Goal: Task Accomplishment & Management: Manage account settings

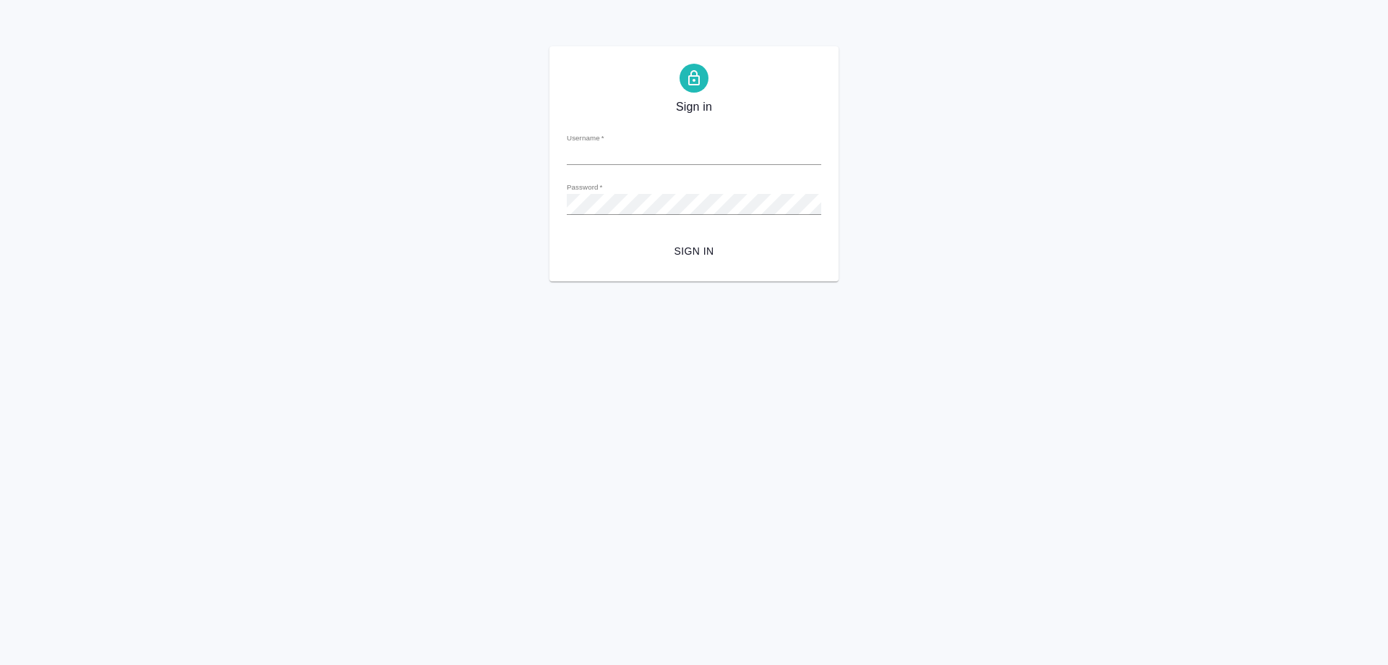
type input "[EMAIL_ADDRESS][DOMAIN_NAME]"
click at [694, 250] on span "Sign in" at bounding box center [694, 251] width 231 height 18
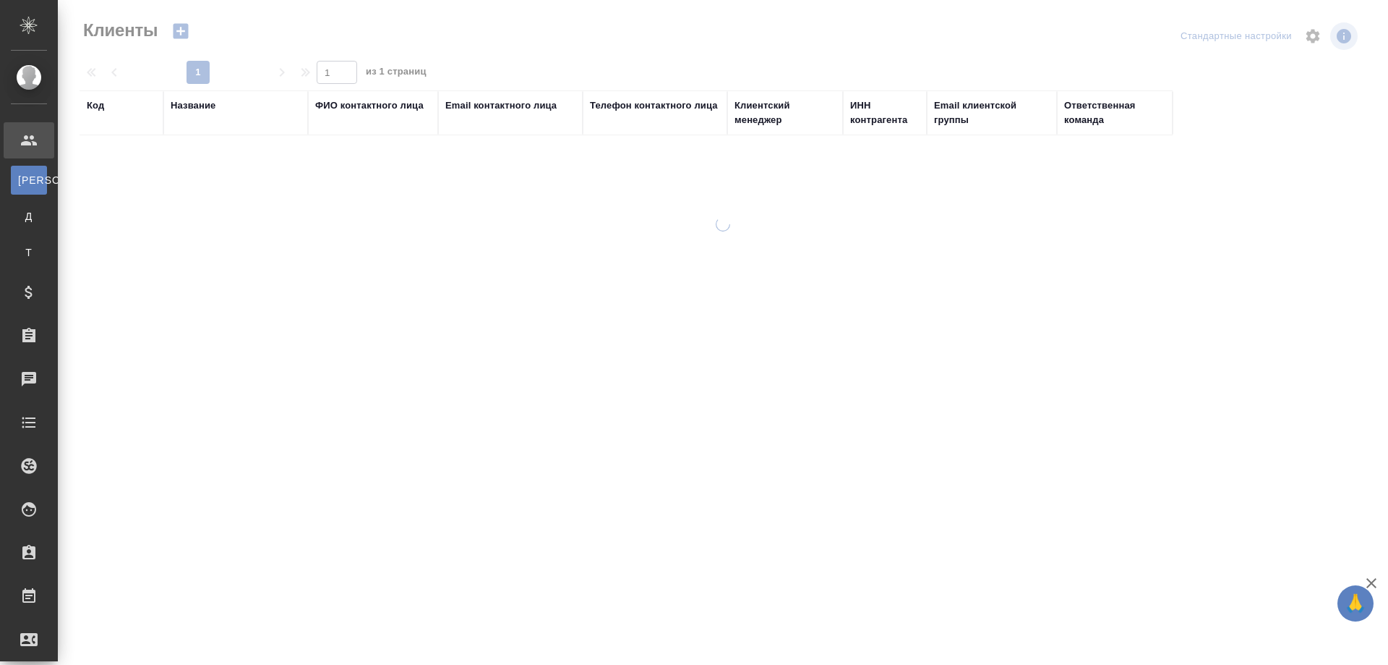
select select "RU"
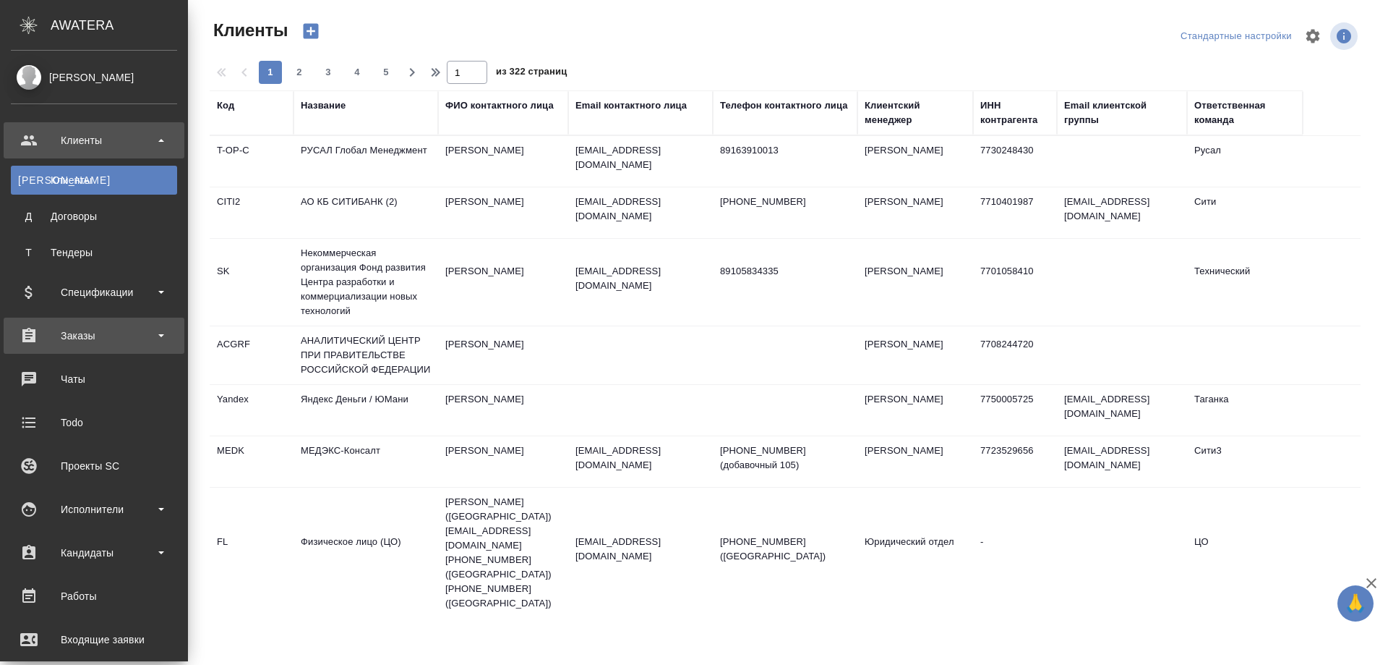
click at [82, 336] on div "Заказы" at bounding box center [94, 336] width 166 height 22
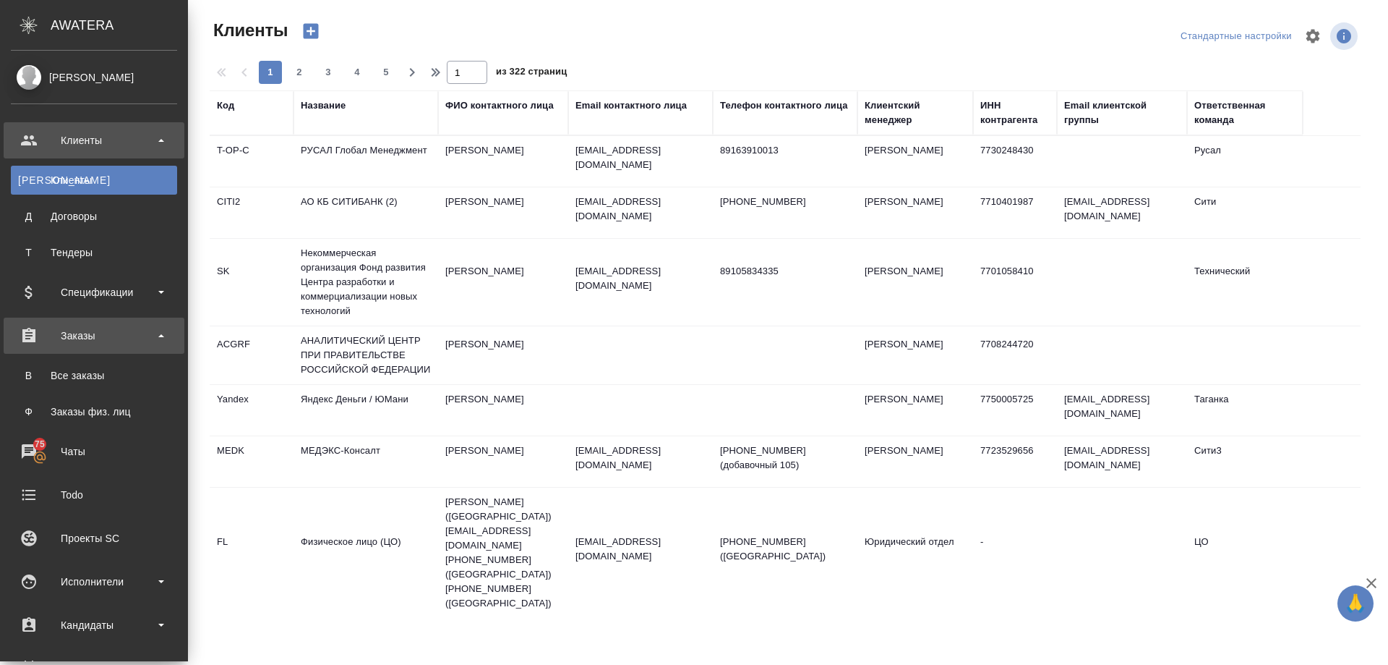
click at [85, 333] on div "Заказы" at bounding box center [94, 336] width 166 height 22
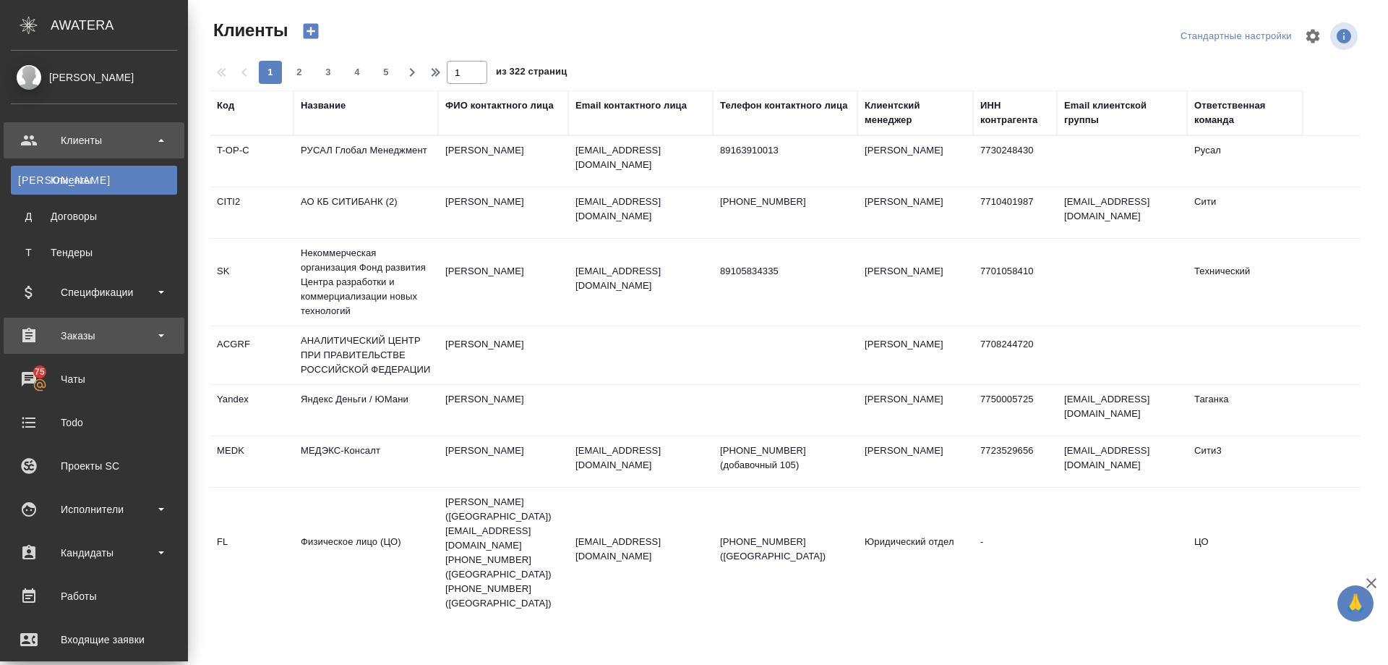
click at [85, 333] on div "Заказы" at bounding box center [94, 336] width 166 height 22
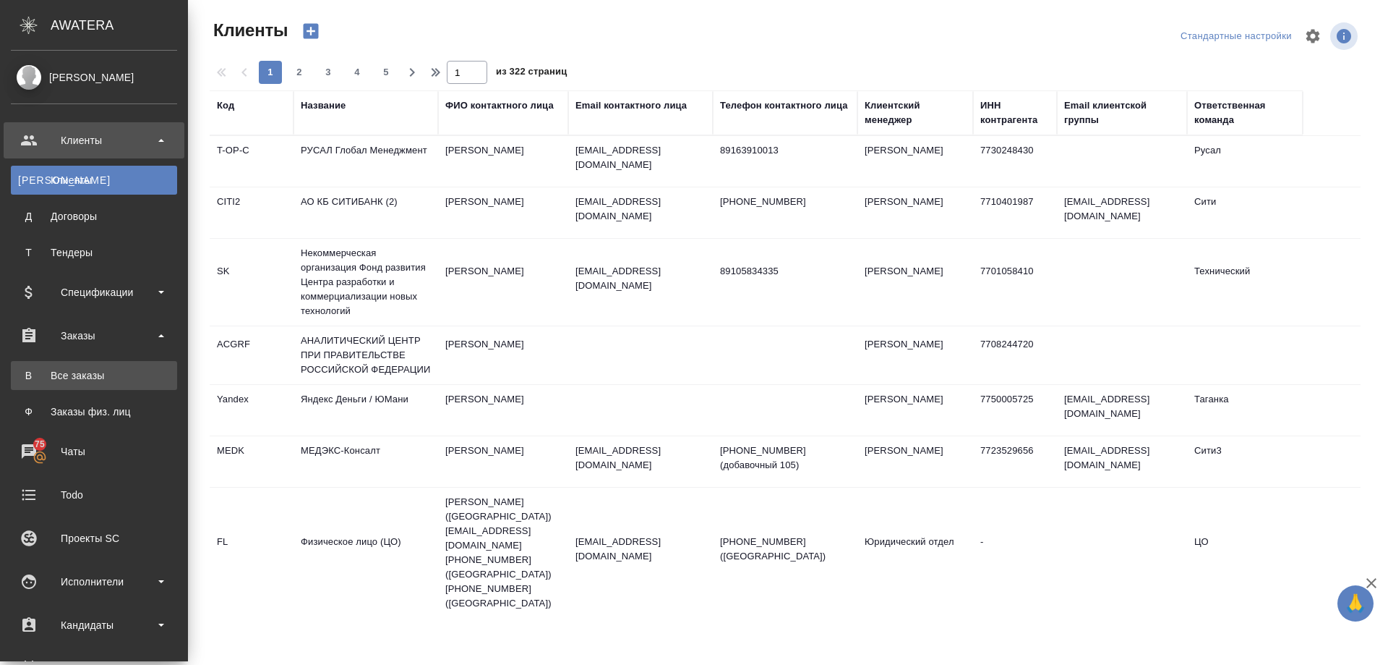
click at [74, 377] on div "Все заказы" at bounding box center [94, 375] width 152 height 14
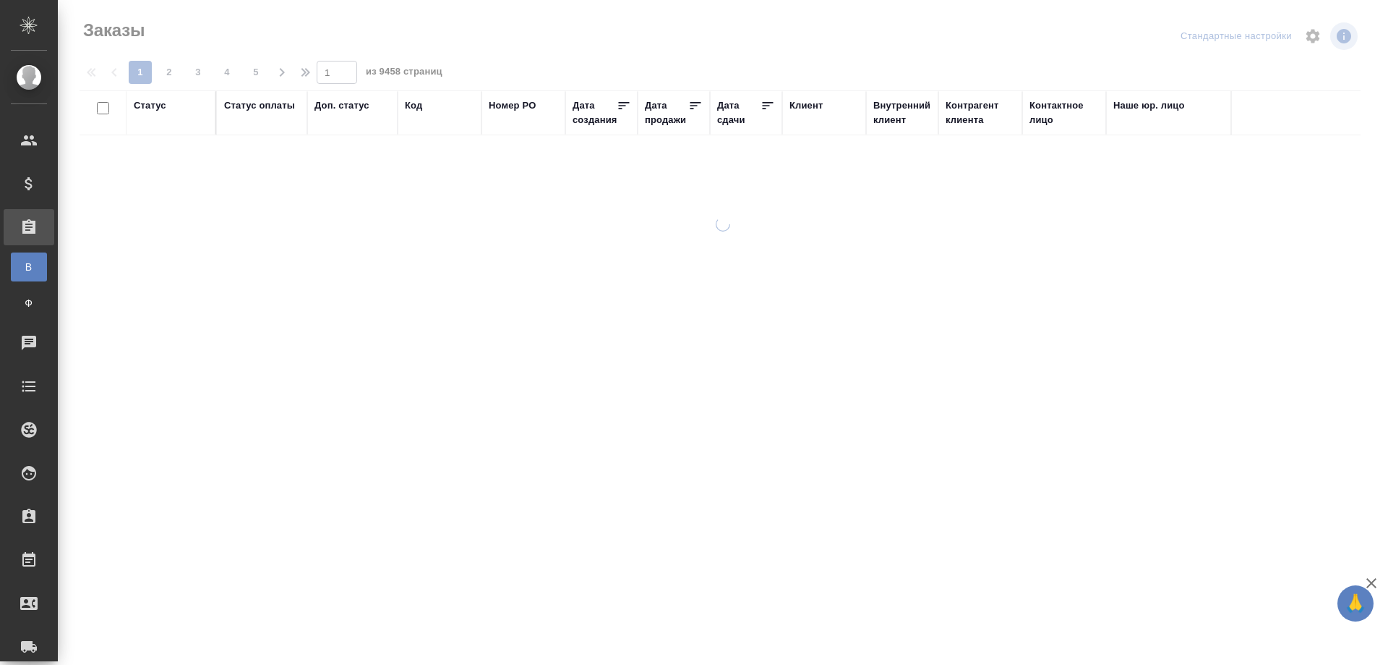
click at [822, 115] on div "Клиент" at bounding box center [824, 112] width 69 height 29
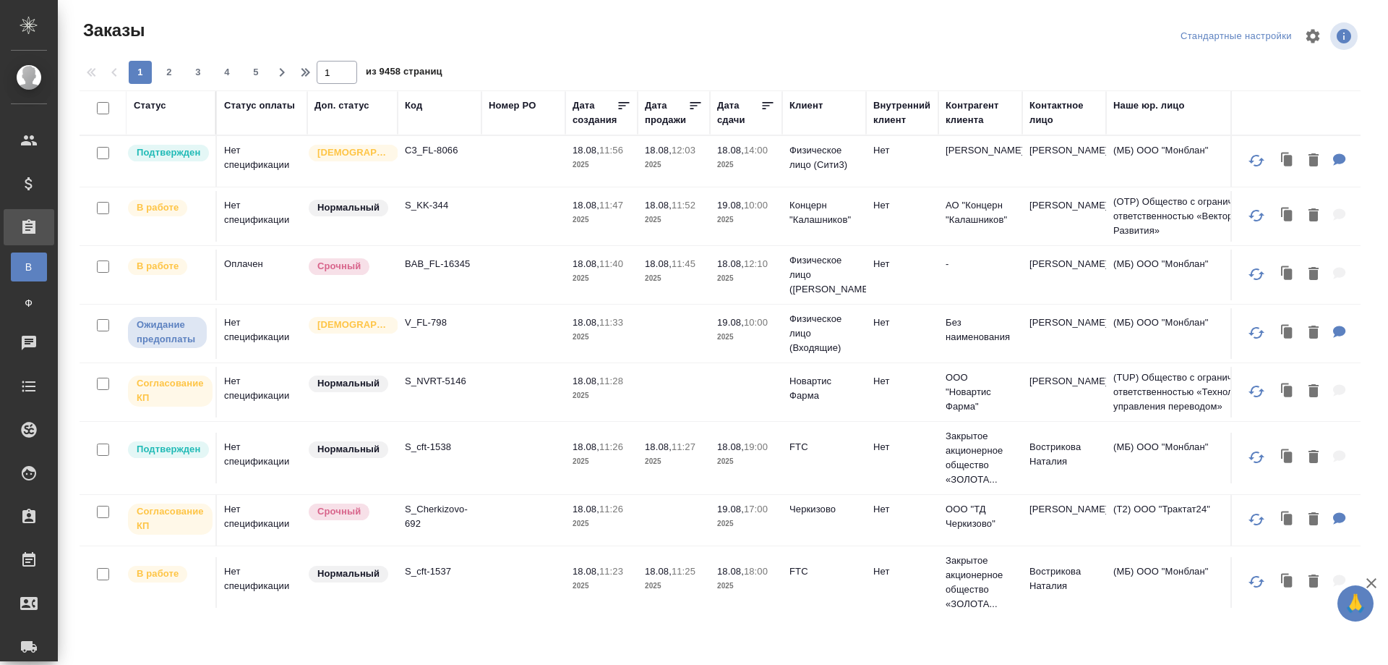
click at [793, 127] on div "Клиент" at bounding box center [824, 112] width 69 height 29
click at [795, 108] on div "Клиент" at bounding box center [806, 105] width 33 height 14
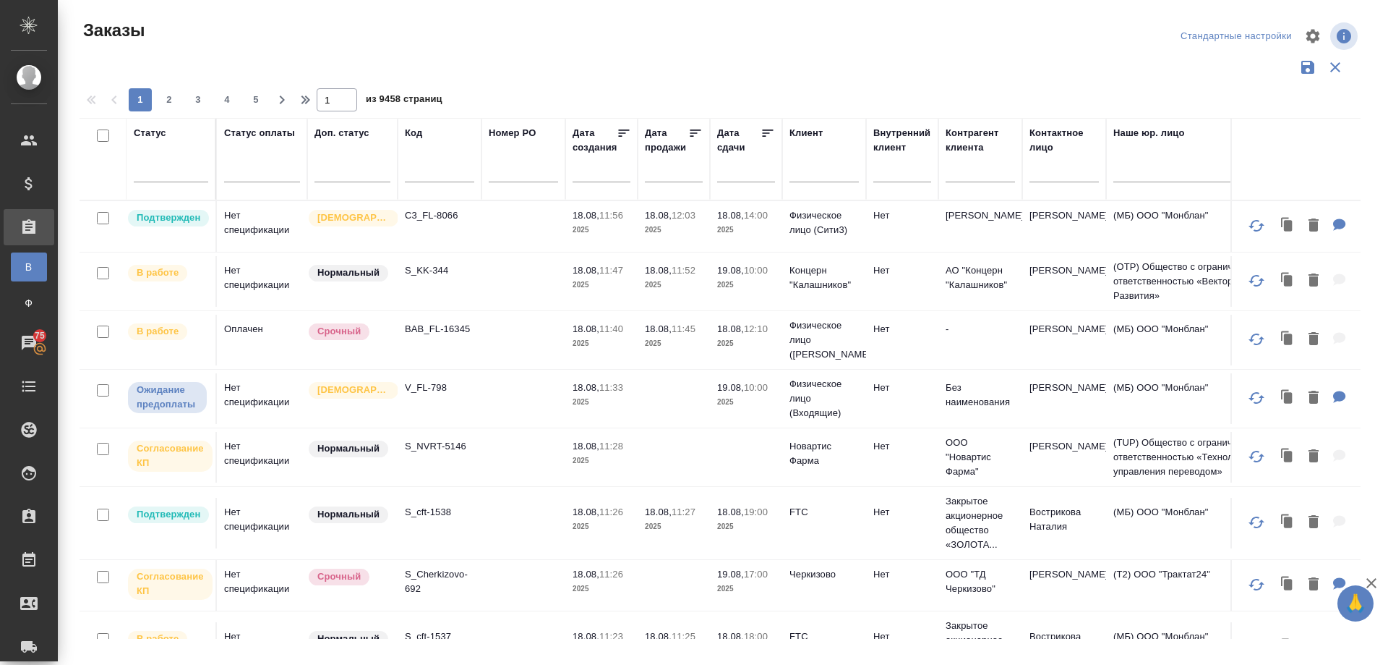
click at [803, 163] on div at bounding box center [824, 174] width 69 height 35
click at [803, 170] on input "text" at bounding box center [824, 173] width 69 height 18
paste input "sanofi ua"
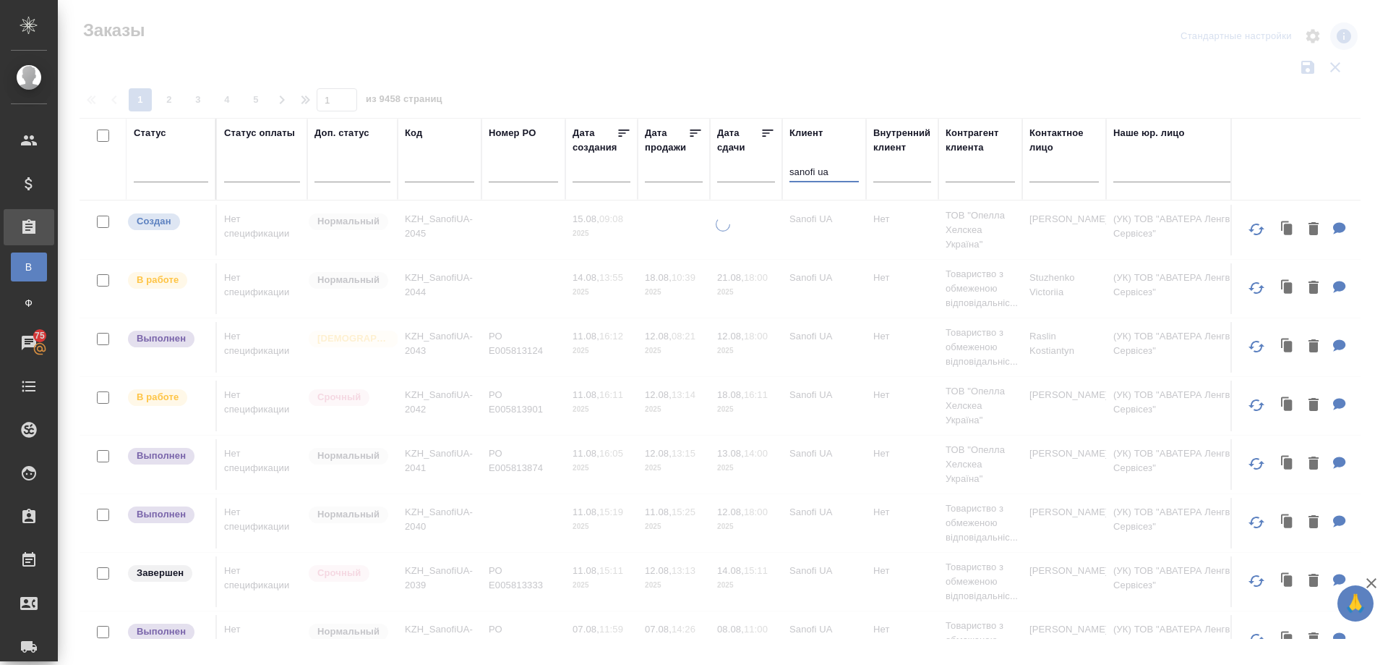
type input "sanofi ua"
